Goal: Task Accomplishment & Management: Understand process/instructions

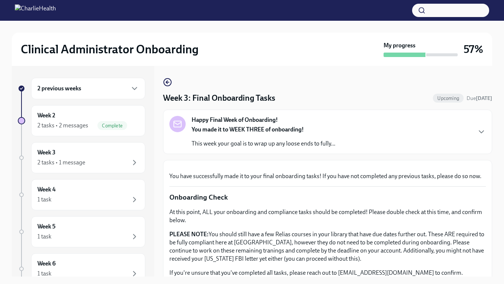
scroll to position [216, 0]
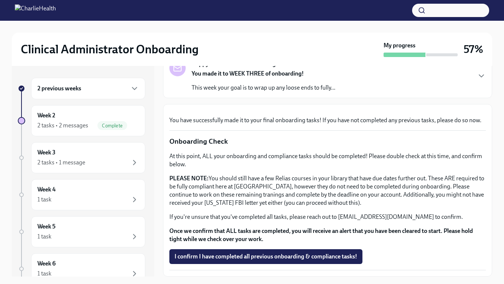
scroll to position [220, 0]
click at [308, 255] on span "I confirm I have completed all previous onboarding & compliance tasks!" at bounding box center [265, 256] width 183 height 7
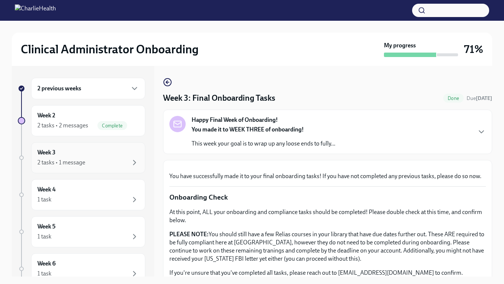
click at [89, 162] on div "2 tasks • 1 message" at bounding box center [87, 162] width 101 height 9
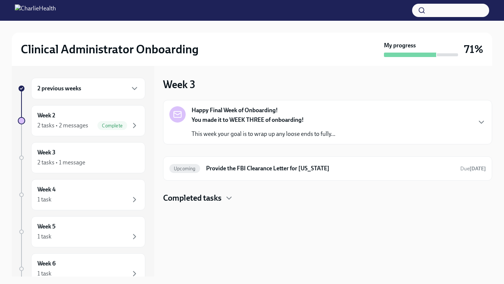
click at [284, 135] on p "This week your goal is to wrap up any loose ends to fully..." at bounding box center [263, 134] width 144 height 8
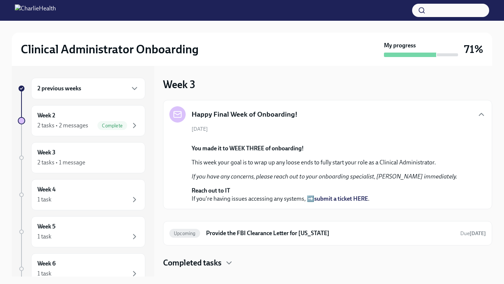
scroll to position [130, 0]
click at [66, 150] on div "Week 3 2 tasks • 1 message" at bounding box center [87, 157] width 101 height 19
click at [124, 162] on div "2 tasks • 1 message" at bounding box center [87, 162] width 101 height 9
click at [98, 110] on div "Week 2 2 tasks • 2 messages Complete" at bounding box center [88, 120] width 114 height 31
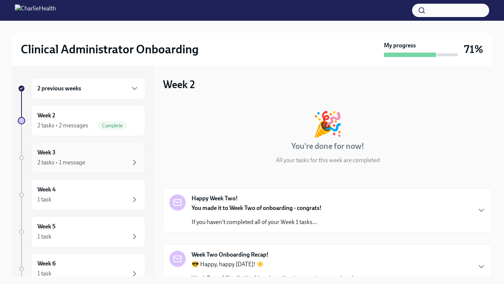
click at [38, 160] on div "2 tasks • 1 message" at bounding box center [61, 162] width 48 height 8
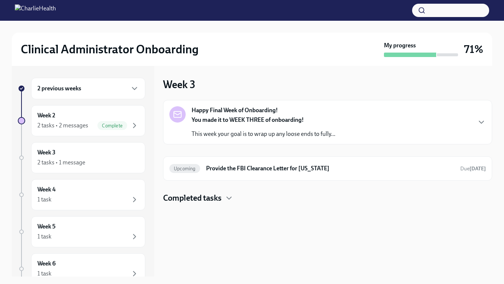
click at [221, 197] on h4 "Completed tasks" at bounding box center [192, 198] width 59 height 11
click at [111, 196] on div "1 task" at bounding box center [87, 199] width 101 height 9
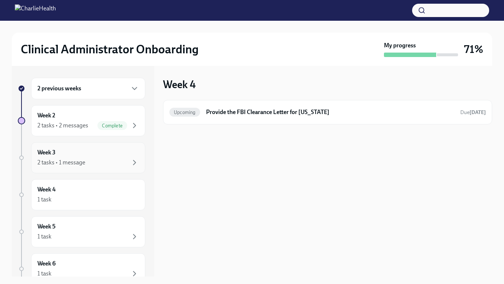
click at [111, 166] on div "2 tasks • 1 message" at bounding box center [87, 162] width 101 height 9
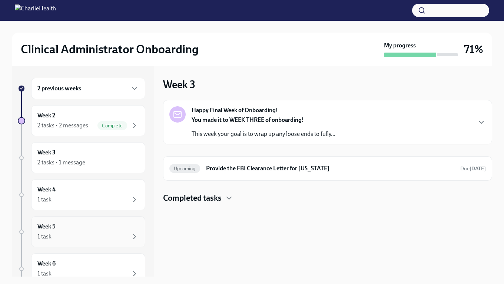
click at [103, 235] on div "1 task" at bounding box center [87, 236] width 101 height 9
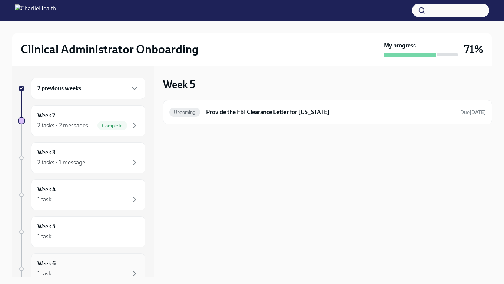
click at [99, 261] on div "Week 6 1 task" at bounding box center [87, 269] width 101 height 19
